Goal: Task Accomplishment & Management: Use online tool/utility

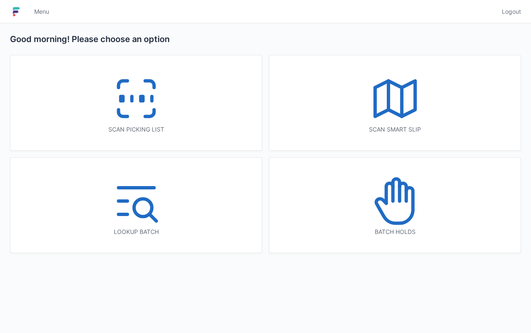
click at [138, 107] on icon at bounding box center [136, 98] width 53 height 53
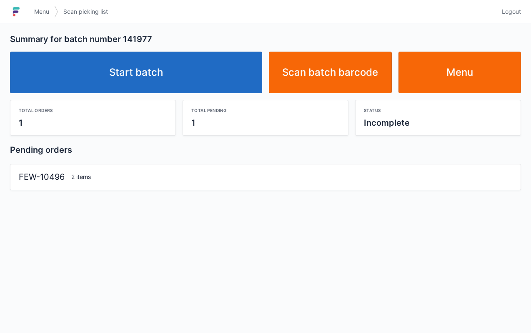
click at [98, 83] on link "Start batch" at bounding box center [136, 73] width 252 height 42
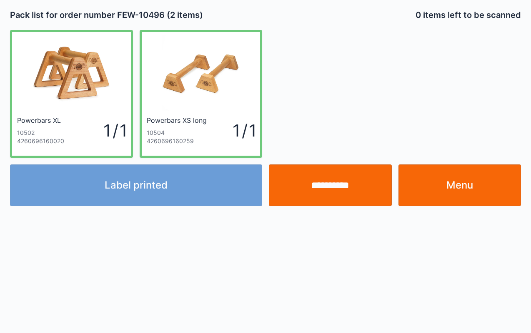
click at [486, 190] on link "Menu" at bounding box center [459, 186] width 123 height 42
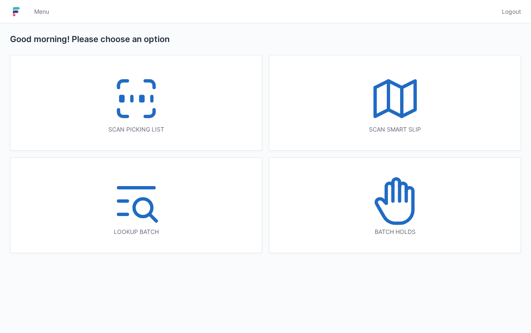
click at [141, 97] on rect at bounding box center [141, 99] width 2 height 5
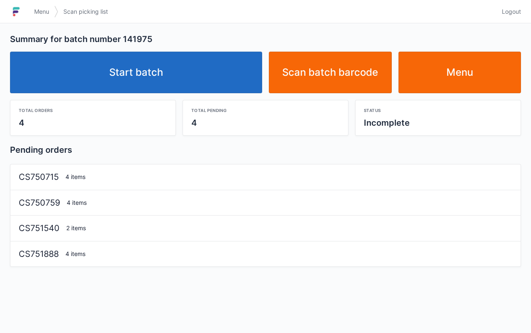
click at [158, 72] on link "Start batch" at bounding box center [136, 73] width 252 height 42
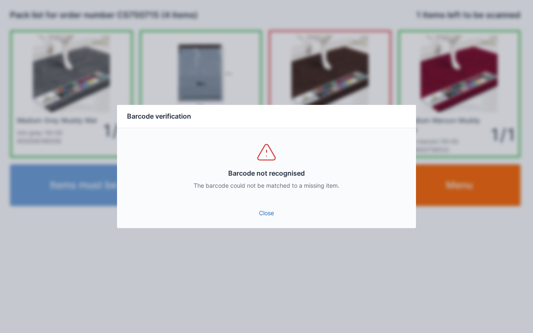
click at [273, 218] on link "Close" at bounding box center [267, 213] width 286 height 15
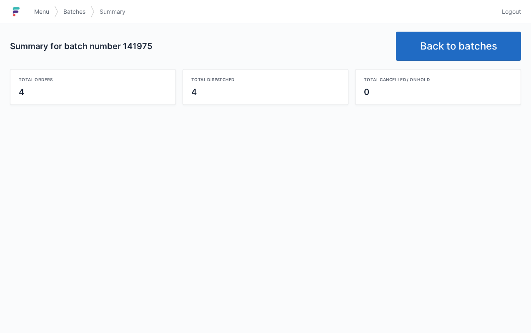
click at [459, 45] on link "Back to batches" at bounding box center [458, 46] width 125 height 29
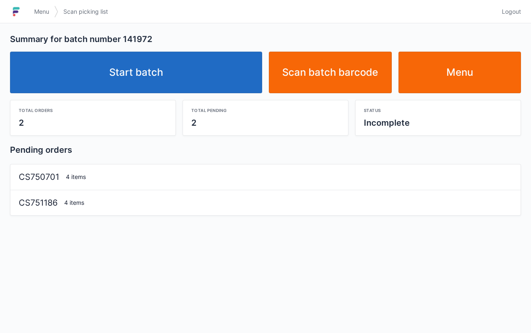
click at [206, 74] on link "Start batch" at bounding box center [136, 73] width 252 height 42
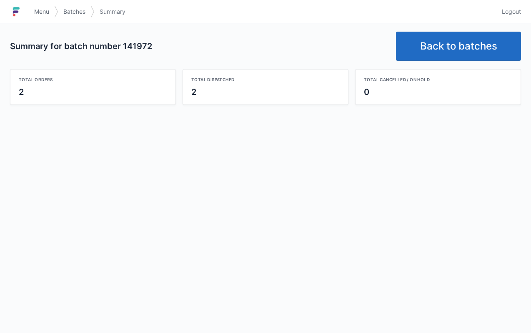
click at [454, 59] on link "Back to batches" at bounding box center [458, 46] width 125 height 29
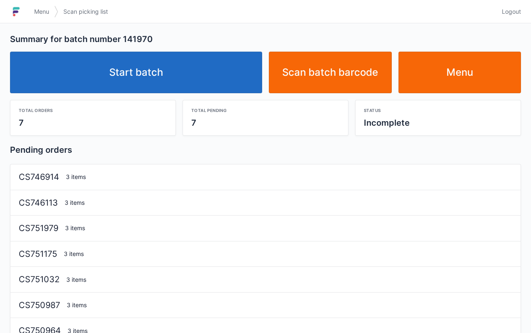
click at [168, 81] on link "Start batch" at bounding box center [136, 73] width 252 height 42
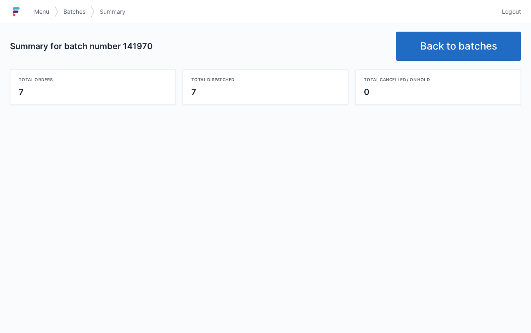
click at [483, 54] on link "Back to batches" at bounding box center [458, 46] width 125 height 29
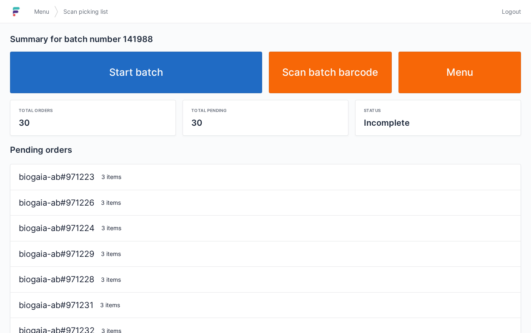
click at [175, 79] on link "Start batch" at bounding box center [136, 73] width 252 height 42
